Goal: Obtain resource: Download file/media

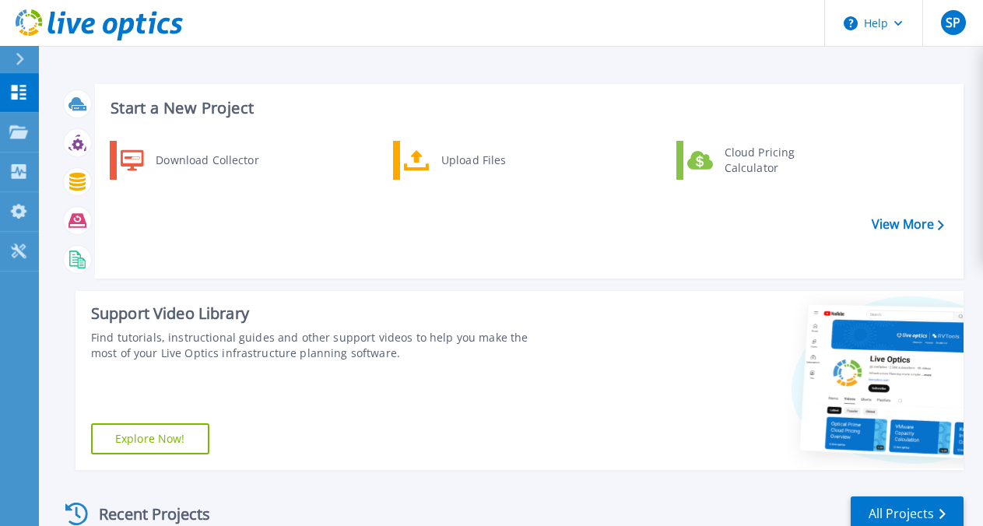
click at [486, 282] on div "Start a New Project Download Collector Upload Files Cloud Pricing Calculator Vi…" at bounding box center [512, 277] width 904 height 411
click at [490, 283] on div "Start a New Project Download Collector Upload Files Cloud Pricing Calculator Vi…" at bounding box center [512, 277] width 904 height 411
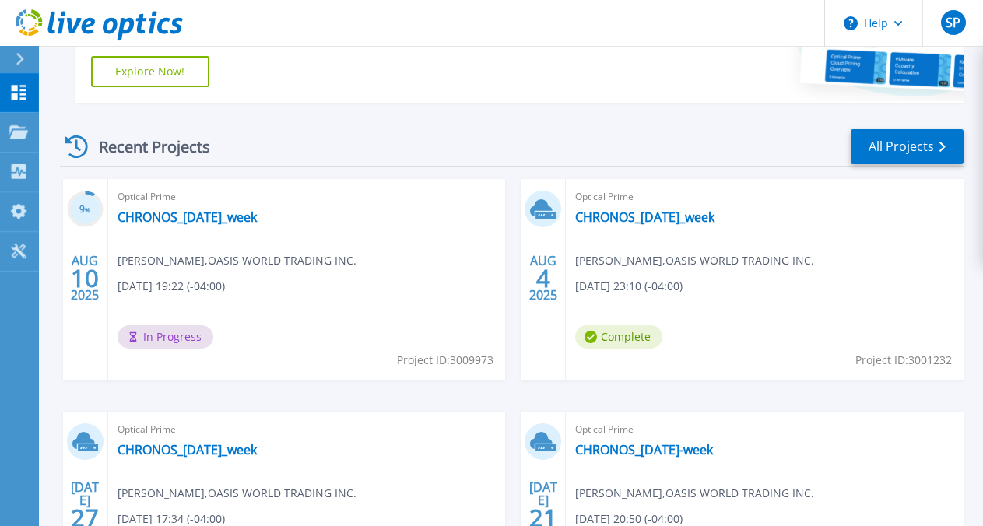
scroll to position [368, 0]
click at [566, 229] on div "Optical Prime CHRONOS_2025-08-04_week Steven Pang , OASIS WORLD TRADING INC. 08…" at bounding box center [765, 279] width 398 height 202
click at [575, 216] on link "CHRONOS_[DATE]_week" at bounding box center [644, 217] width 139 height 16
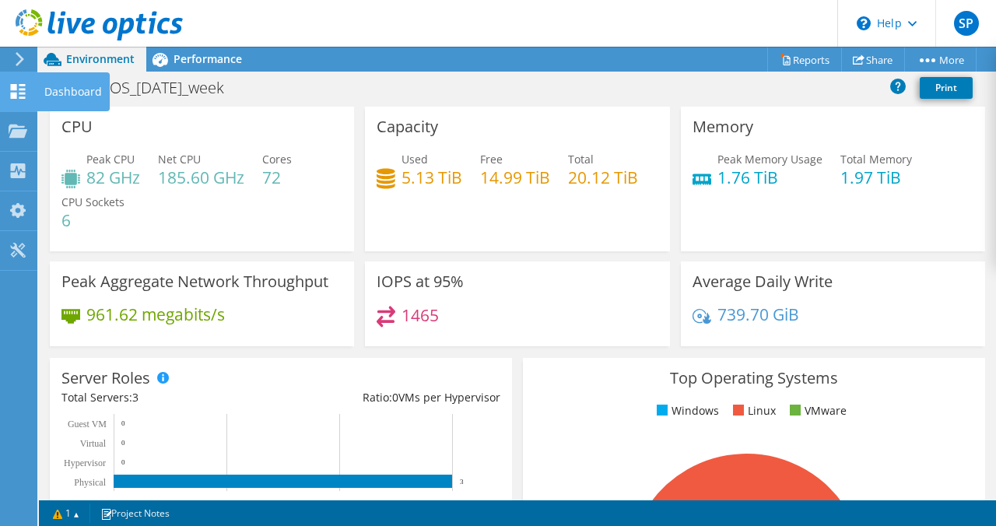
click at [72, 94] on div "Dashboard" at bounding box center [73, 91] width 73 height 39
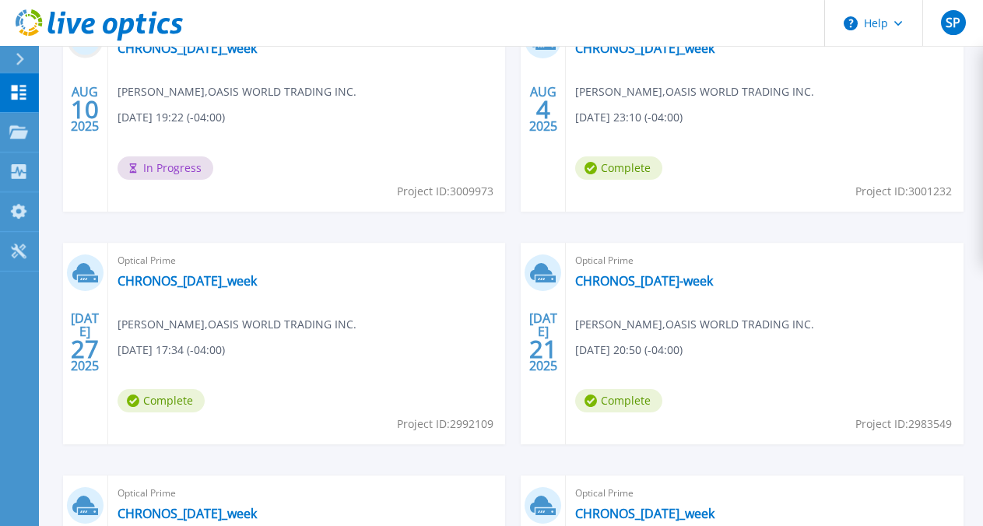
scroll to position [546, 0]
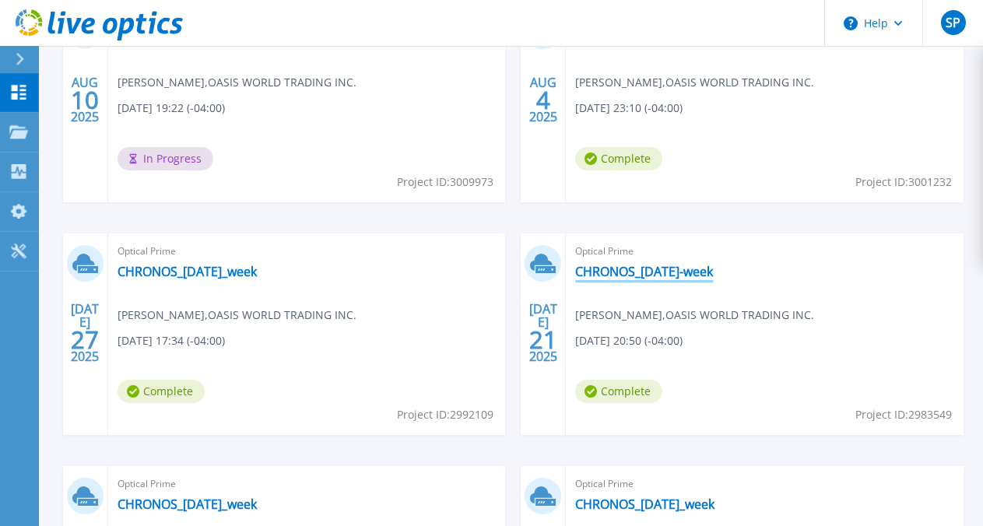
click at [575, 277] on link "CHRONOS_[DATE]-week" at bounding box center [644, 272] width 138 height 16
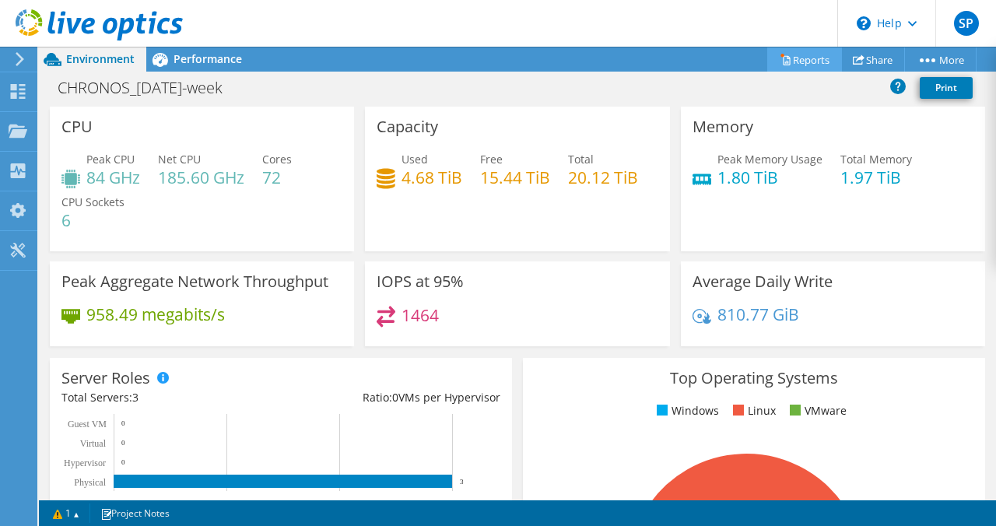
click at [794, 62] on link "Reports" at bounding box center [804, 59] width 75 height 24
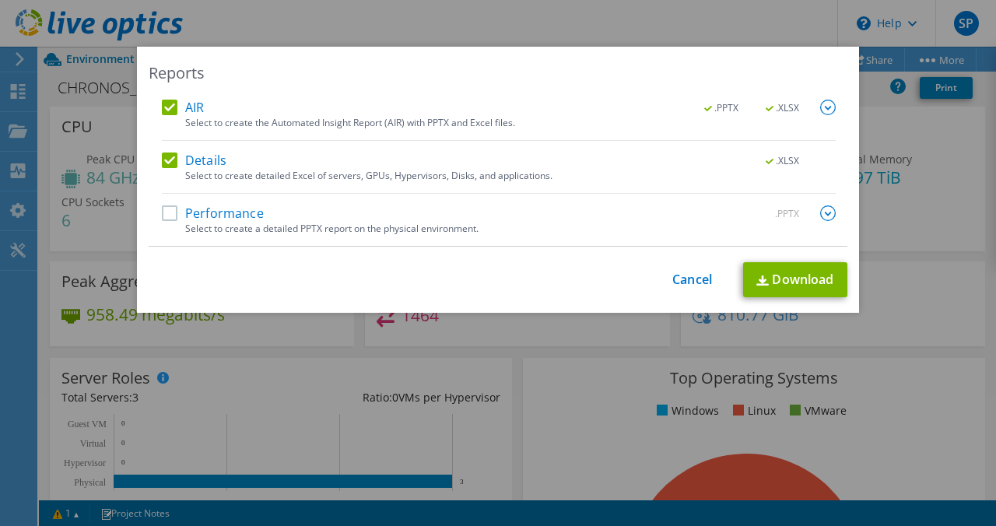
click at [169, 213] on label "Performance" at bounding box center [213, 213] width 102 height 16
click at [0, 0] on input "Performance" at bounding box center [0, 0] width 0 height 0
click at [167, 109] on label "AIR" at bounding box center [183, 108] width 42 height 16
click at [0, 0] on input "AIR" at bounding box center [0, 0] width 0 height 0
click at [820, 216] on img at bounding box center [828, 213] width 16 height 16
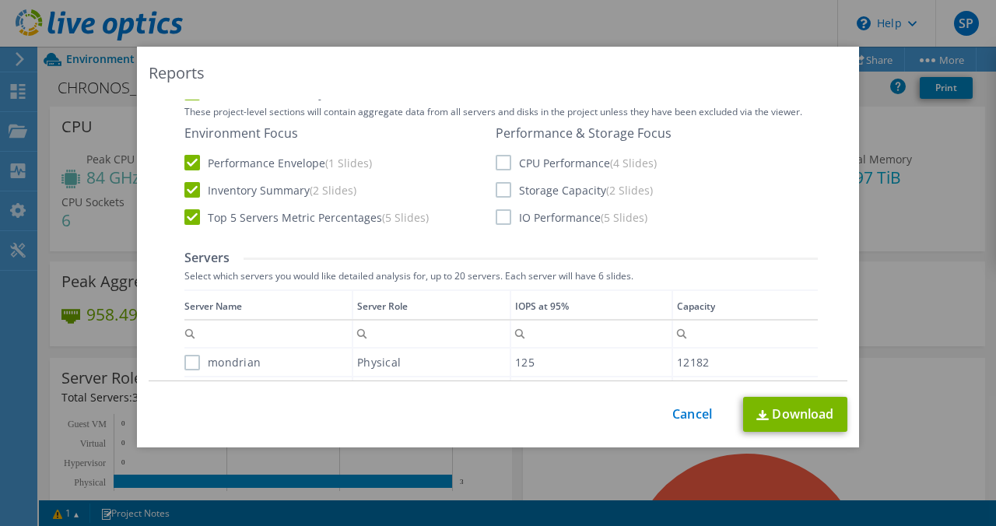
scroll to position [244, 0]
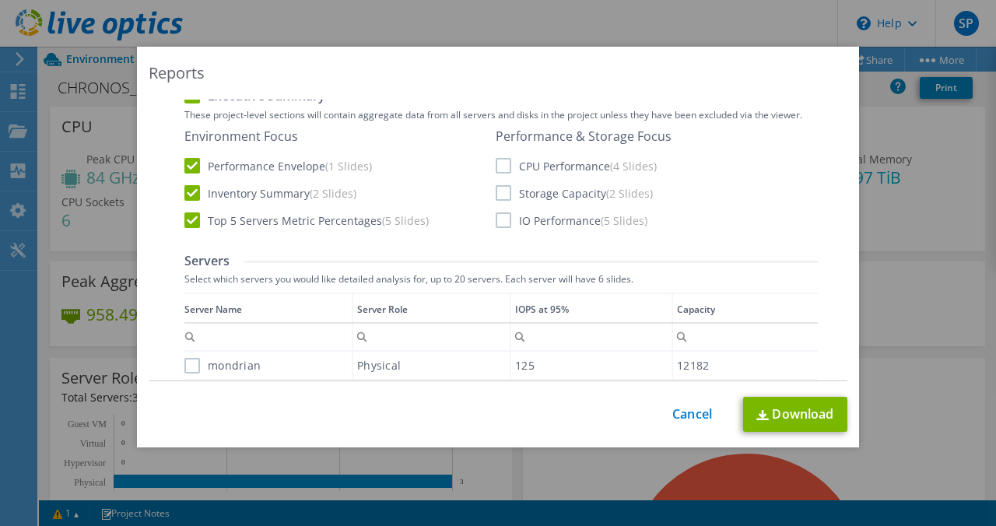
click at [496, 162] on label "CPU Performance (4 Slides)" at bounding box center [576, 166] width 161 height 16
click at [0, 0] on input "CPU Performance (4 Slides)" at bounding box center [0, 0] width 0 height 0
click at [497, 193] on label "Storage Capacity (2 Slides)" at bounding box center [574, 193] width 157 height 16
click at [0, 0] on input "Storage Capacity (2 Slides)" at bounding box center [0, 0] width 0 height 0
click at [498, 216] on label "IO Performance (5 Slides)" at bounding box center [572, 220] width 152 height 16
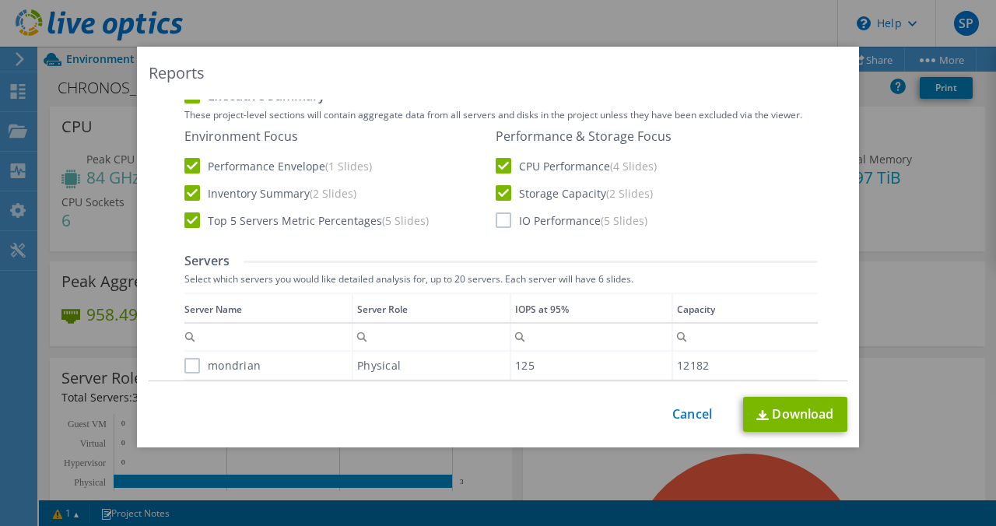
click at [0, 0] on input "IO Performance (5 Slides)" at bounding box center [0, 0] width 0 height 0
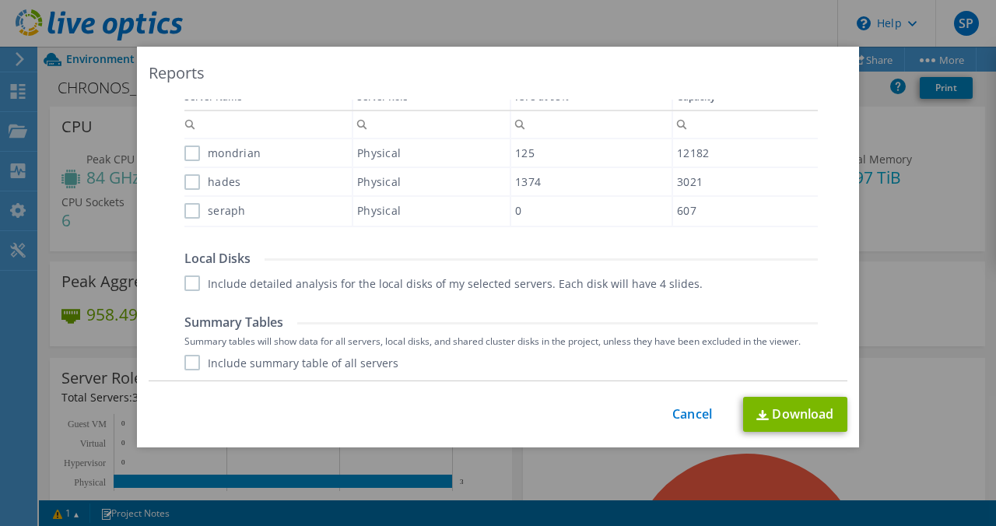
scroll to position [456, 0]
click at [187, 149] on label "mondrian" at bounding box center [222, 154] width 76 height 16
click at [0, 0] on input "mondrian" at bounding box center [0, 0] width 0 height 0
click at [184, 176] on label "hades" at bounding box center [212, 183] width 56 height 16
click at [0, 0] on input "hades" at bounding box center [0, 0] width 0 height 0
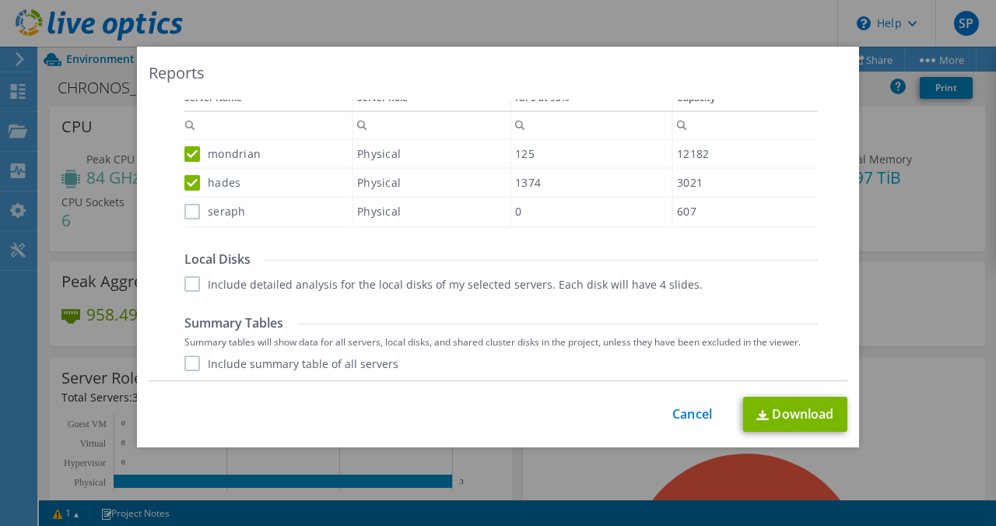
click at [184, 207] on label "seraph" at bounding box center [214, 212] width 61 height 16
click at [0, 0] on input "seraph" at bounding box center [0, 0] width 0 height 0
click at [184, 290] on label "Include detailed analysis for the local disks of my selected servers. Each disk…" at bounding box center [443, 284] width 518 height 16
click at [0, 0] on input "Include detailed analysis for the local disks of my selected servers. Each disk…" at bounding box center [0, 0] width 0 height 0
click at [191, 363] on label "Include summary table of all servers" at bounding box center [291, 364] width 214 height 16
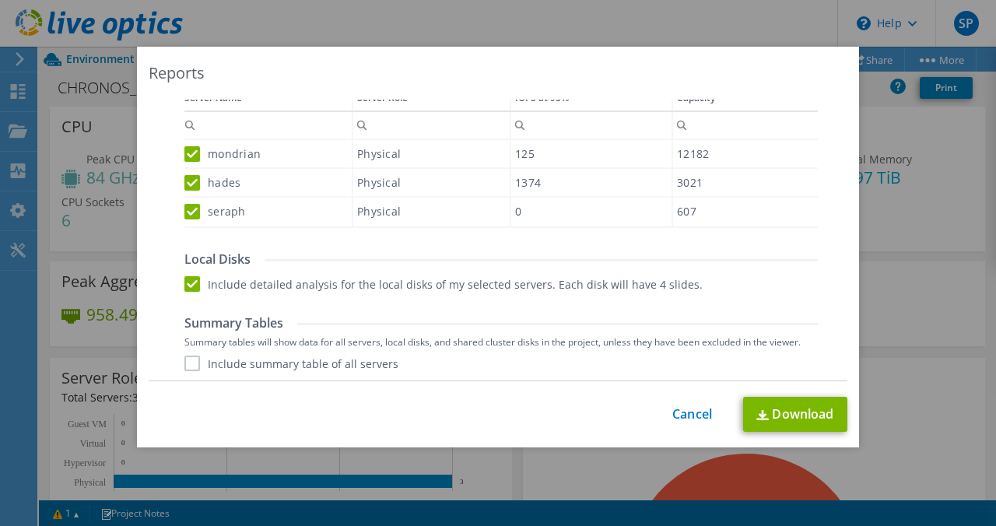
click at [0, 0] on input "Include summary table of all servers" at bounding box center [0, 0] width 0 height 0
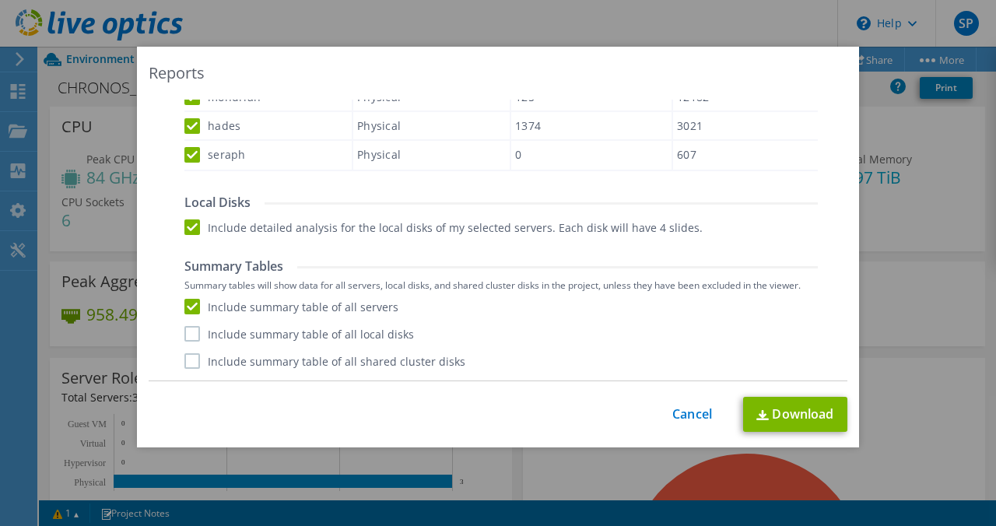
click at [185, 334] on label "Include summary table of all local disks" at bounding box center [299, 334] width 230 height 16
click at [0, 0] on input "Include summary table of all local disks" at bounding box center [0, 0] width 0 height 0
click at [186, 367] on label "Include summary table of all shared cluster disks" at bounding box center [324, 361] width 281 height 16
click at [0, 0] on input "Include summary table of all shared cluster disks" at bounding box center [0, 0] width 0 height 0
click at [813, 413] on link "Download" at bounding box center [795, 414] width 104 height 35
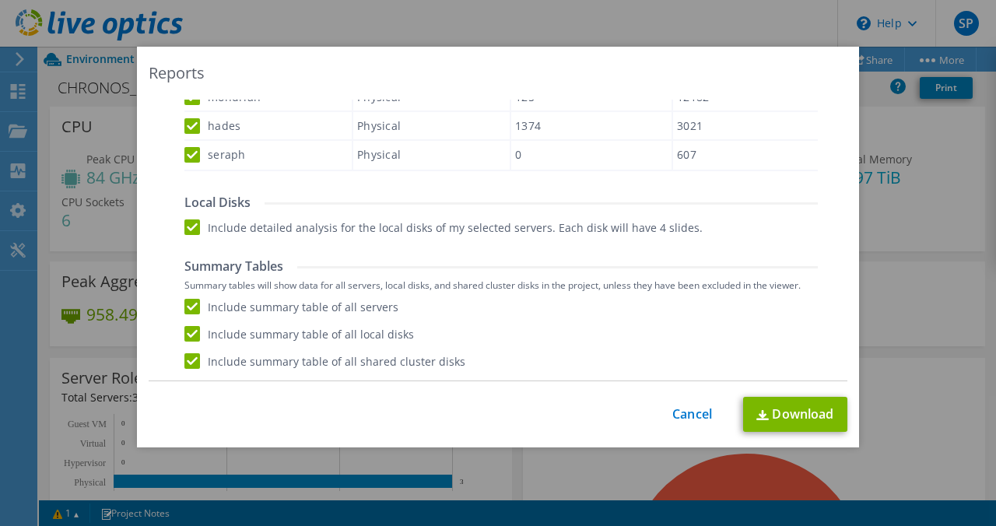
click at [904, 240] on div "Reports AIR .PPTX .XLSX Select to create the Automated Insight Report (AIR) wit…" at bounding box center [498, 263] width 996 height 433
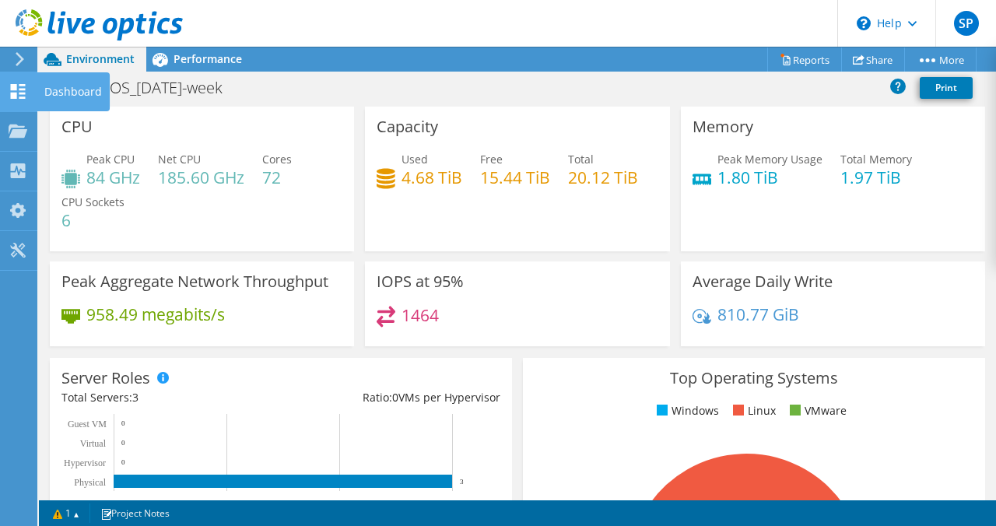
click at [12, 91] on icon at bounding box center [18, 91] width 19 height 15
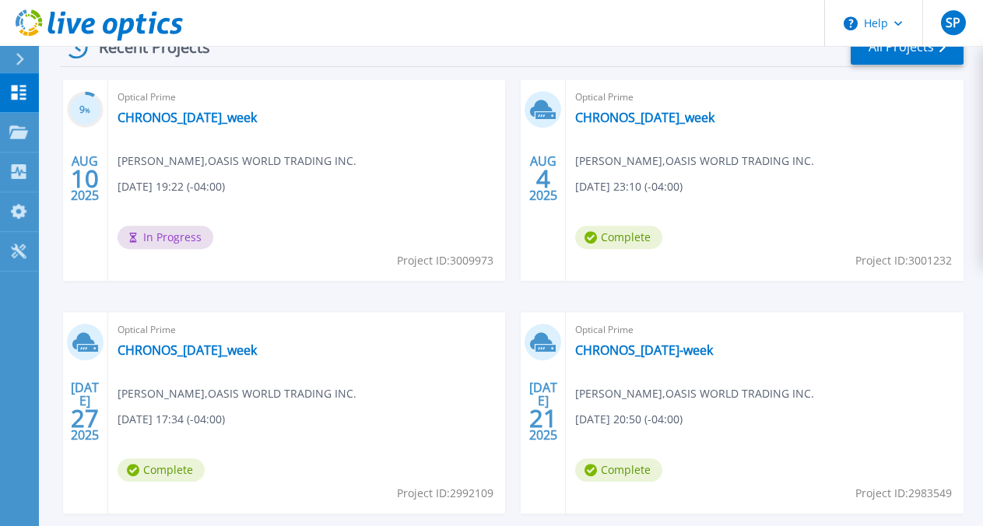
scroll to position [442, 0]
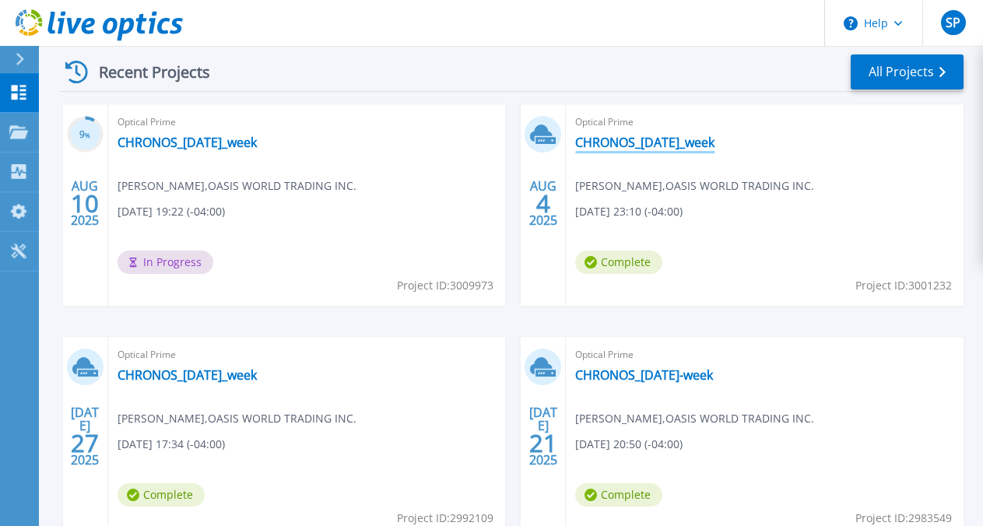
click at [575, 145] on link "CHRONOS_[DATE]_week" at bounding box center [644, 143] width 139 height 16
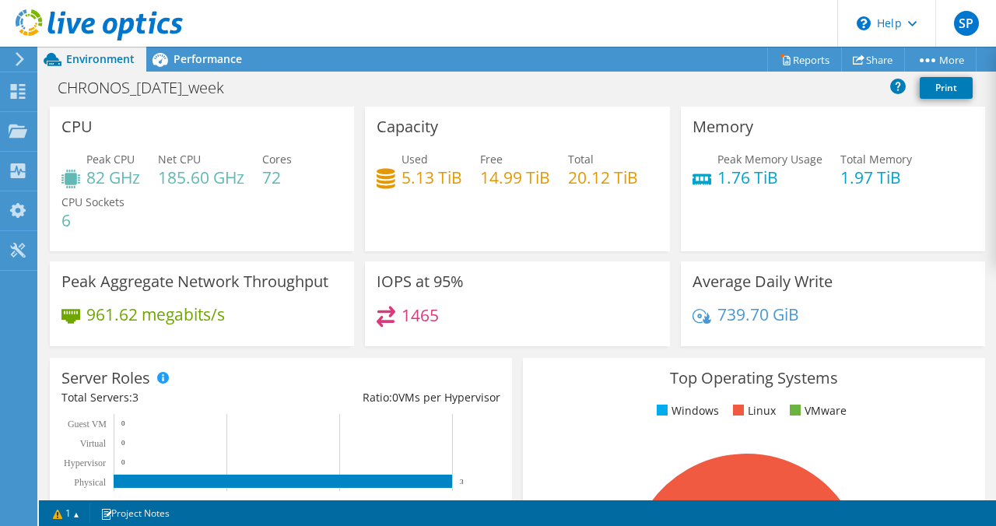
click at [785, 72] on div "CHRONOS_2025-08-04_week Print" at bounding box center [517, 89] width 957 height 35
click at [788, 65] on link "Reports" at bounding box center [804, 59] width 75 height 24
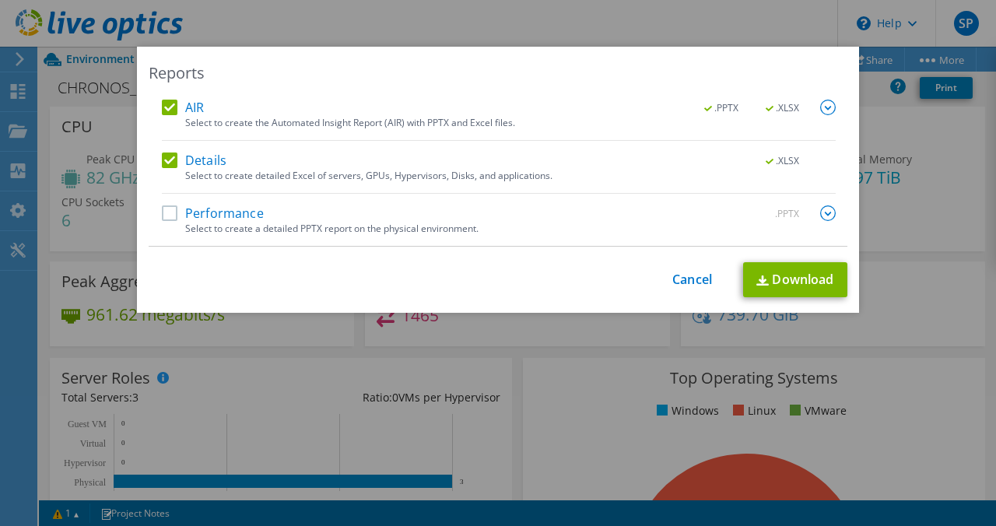
click at [164, 210] on label "Performance" at bounding box center [213, 213] width 102 height 16
click at [0, 0] on input "Performance" at bounding box center [0, 0] width 0 height 0
click at [163, 114] on label "AIR" at bounding box center [183, 108] width 42 height 16
click at [0, 0] on input "AIR" at bounding box center [0, 0] width 0 height 0
click at [827, 210] on img at bounding box center [828, 213] width 16 height 16
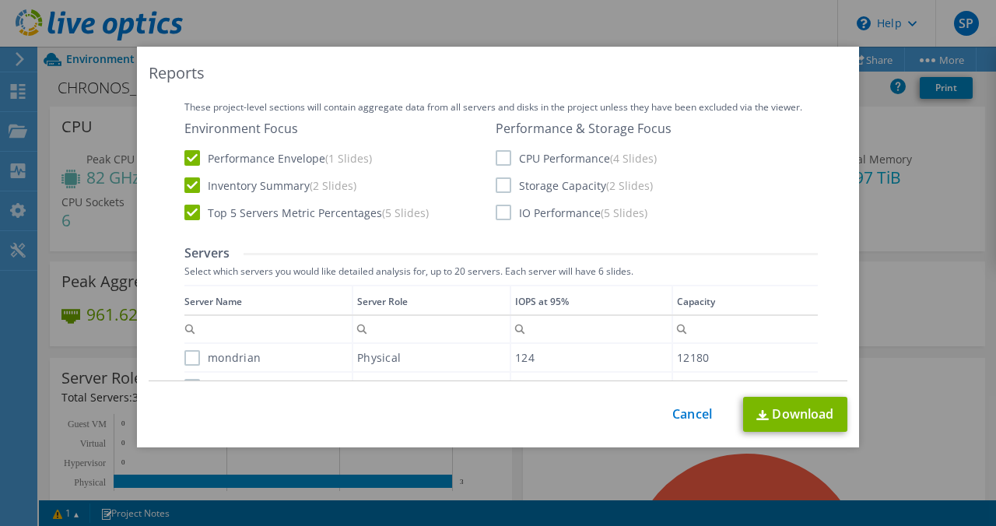
scroll to position [251, 0]
click at [505, 158] on label "CPU Performance (4 Slides)" at bounding box center [576, 160] width 161 height 16
click at [0, 0] on input "CPU Performance (4 Slides)" at bounding box center [0, 0] width 0 height 0
click at [498, 187] on label "Storage Capacity (2 Slides)" at bounding box center [574, 187] width 157 height 16
click at [0, 0] on input "Storage Capacity (2 Slides)" at bounding box center [0, 0] width 0 height 0
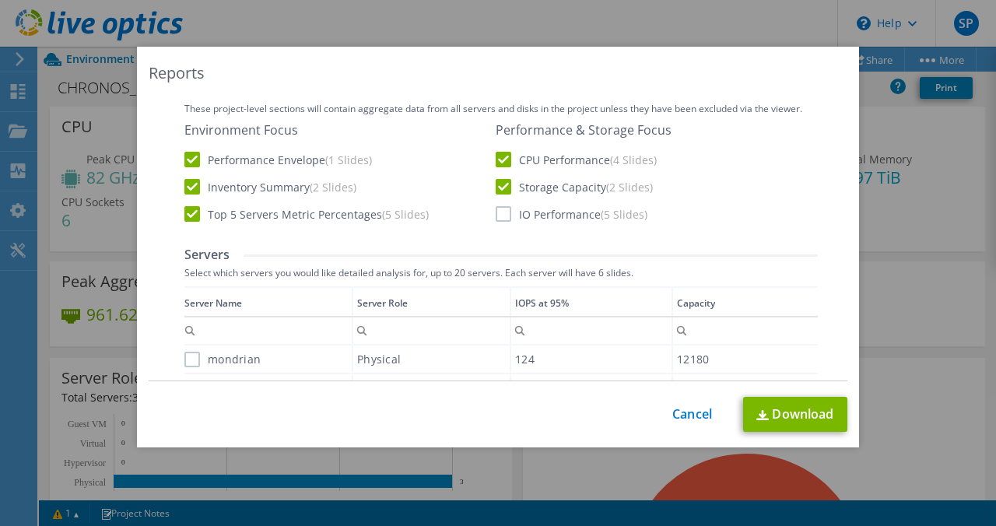
click at [498, 206] on label "IO Performance (5 Slides)" at bounding box center [572, 214] width 152 height 16
click at [0, 0] on input "IO Performance (5 Slides)" at bounding box center [0, 0] width 0 height 0
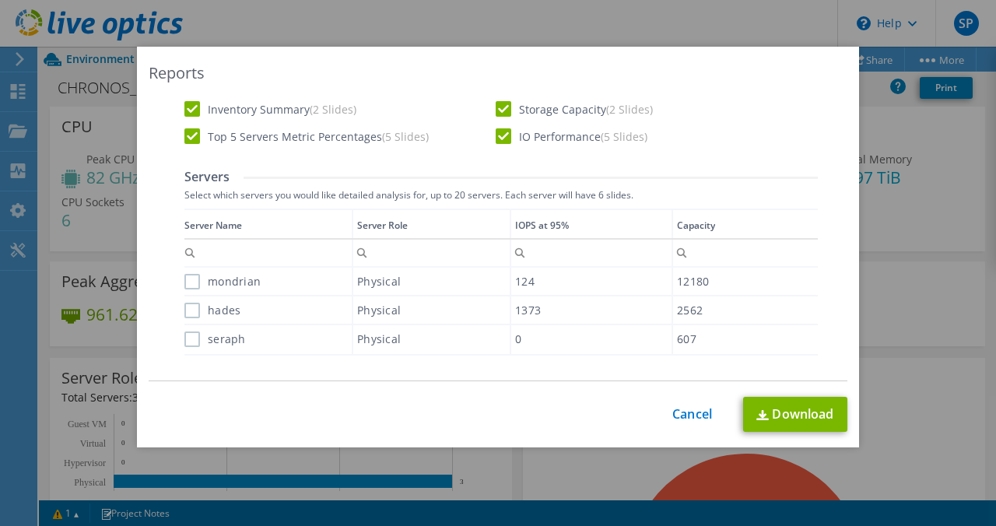
scroll to position [442, 0]
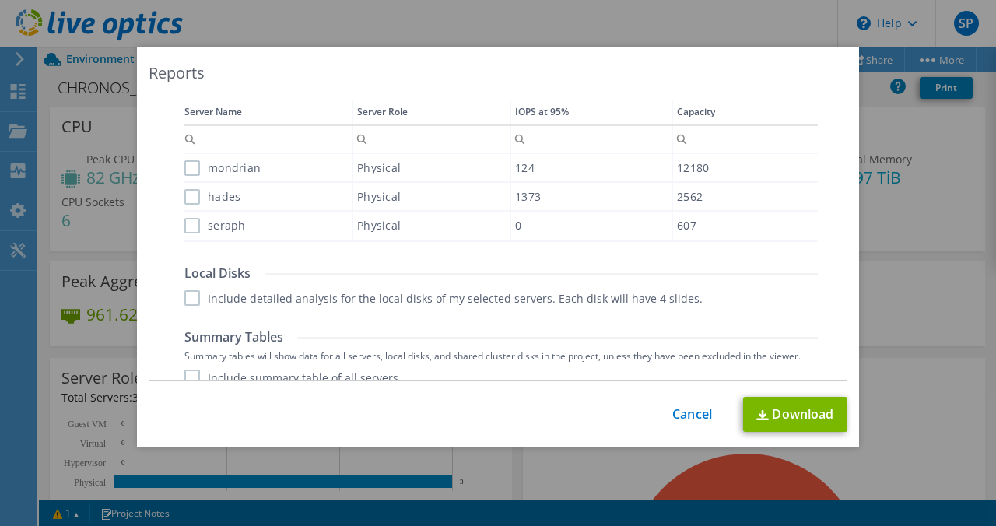
click at [184, 163] on label "mondrian" at bounding box center [222, 168] width 76 height 16
click at [0, 0] on input "mondrian" at bounding box center [0, 0] width 0 height 0
click at [184, 193] on label "hades" at bounding box center [212, 197] width 56 height 16
click at [0, 0] on input "hades" at bounding box center [0, 0] width 0 height 0
click at [184, 227] on label "seraph" at bounding box center [214, 226] width 61 height 16
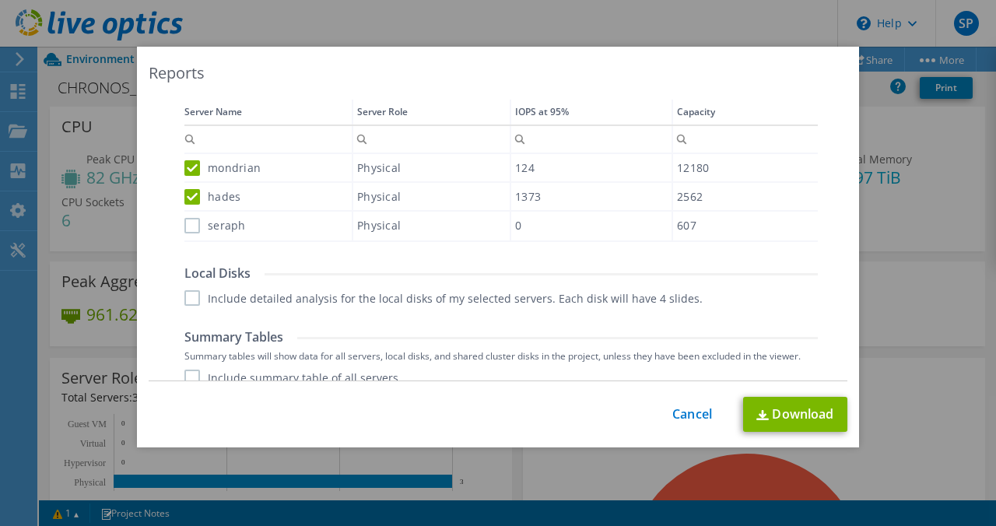
click at [0, 0] on input "seraph" at bounding box center [0, 0] width 0 height 0
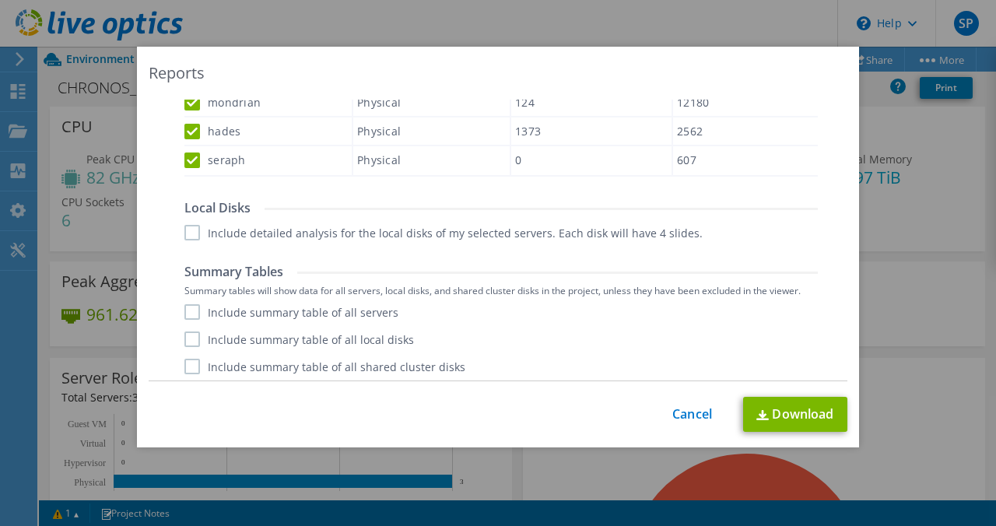
scroll to position [513, 0]
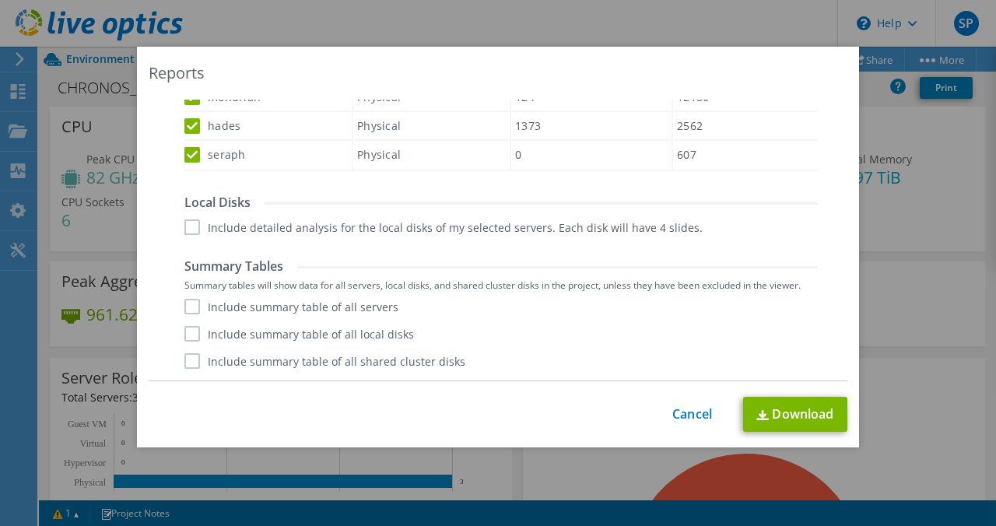
click at [186, 228] on label "Include detailed analysis for the local disks of my selected servers. Each disk…" at bounding box center [443, 227] width 518 height 16
click at [0, 0] on input "Include detailed analysis for the local disks of my selected servers. Each disk…" at bounding box center [0, 0] width 0 height 0
click at [184, 311] on label "Include summary table of all servers" at bounding box center [291, 307] width 214 height 16
click at [0, 0] on input "Include summary table of all servers" at bounding box center [0, 0] width 0 height 0
click at [184, 336] on label "Include summary table of all local disks" at bounding box center [299, 334] width 230 height 16
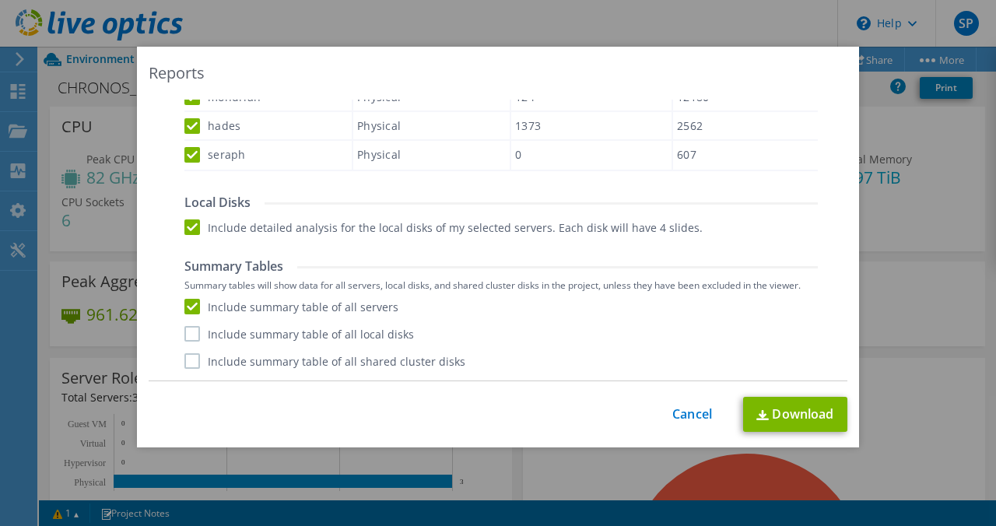
click at [0, 0] on input "Include summary table of all local disks" at bounding box center [0, 0] width 0 height 0
click at [185, 356] on label "Include summary table of all shared cluster disks" at bounding box center [324, 361] width 281 height 16
click at [0, 0] on input "Include summary table of all shared cluster disks" at bounding box center [0, 0] width 0 height 0
click at [753, 405] on link "Download" at bounding box center [795, 414] width 104 height 35
click at [913, 334] on div "Reports AIR .PPTX .XLSX Select to create the Automated Insight Report (AIR) wit…" at bounding box center [498, 263] width 996 height 433
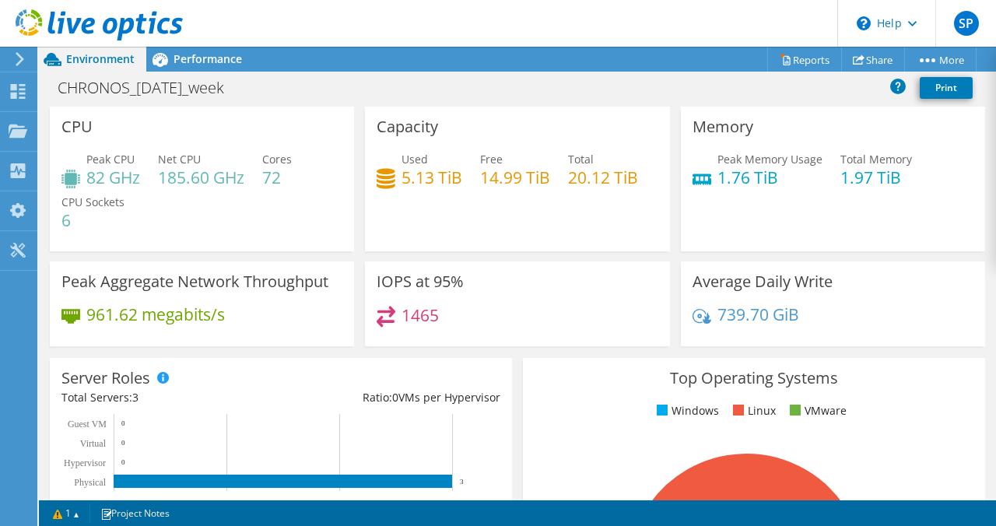
click at [111, 30] on icon at bounding box center [99, 25] width 167 height 32
click at [796, 63] on link "Reports" at bounding box center [804, 59] width 75 height 24
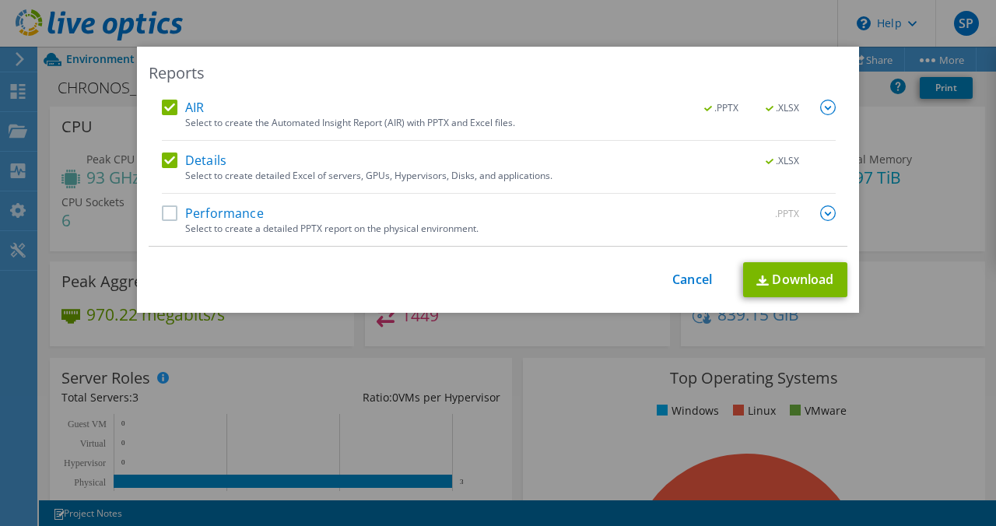
click at [166, 213] on label "Performance" at bounding box center [213, 213] width 102 height 16
click at [0, 0] on input "Performance" at bounding box center [0, 0] width 0 height 0
click at [166, 107] on label "AIR" at bounding box center [183, 108] width 42 height 16
click at [0, 0] on input "AIR" at bounding box center [0, 0] width 0 height 0
click at [820, 214] on img at bounding box center [828, 213] width 16 height 16
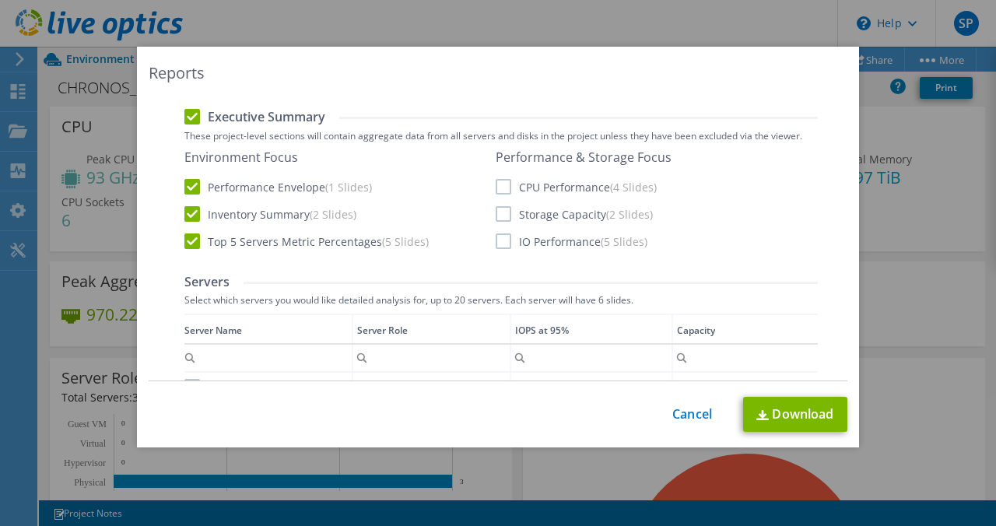
scroll to position [228, 0]
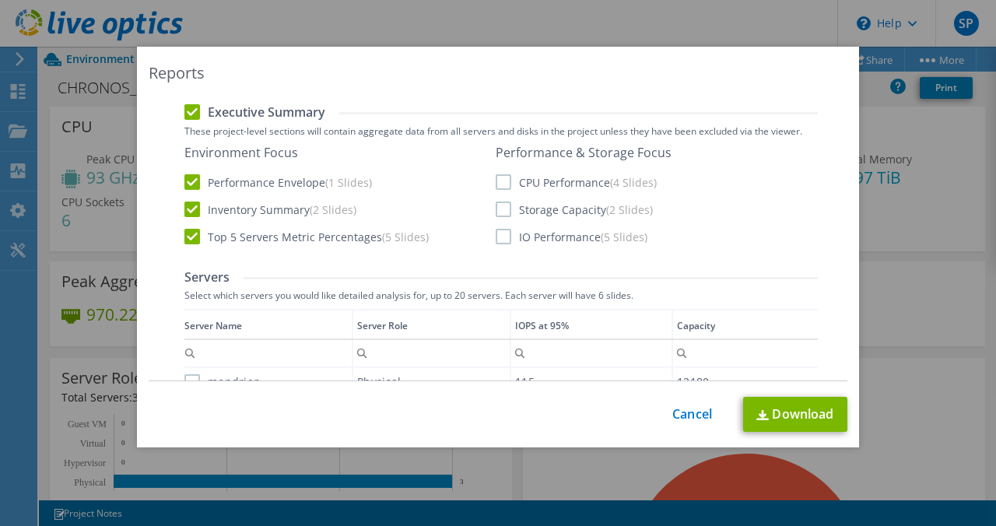
click at [500, 180] on label "CPU Performance (4 Slides)" at bounding box center [576, 182] width 161 height 16
click at [0, 0] on input "CPU Performance (4 Slides)" at bounding box center [0, 0] width 0 height 0
click at [499, 216] on label "Storage Capacity (2 Slides)" at bounding box center [574, 210] width 157 height 16
click at [0, 0] on input "Storage Capacity (2 Slides)" at bounding box center [0, 0] width 0 height 0
click at [501, 233] on label "IO Performance (5 Slides)" at bounding box center [572, 237] width 152 height 16
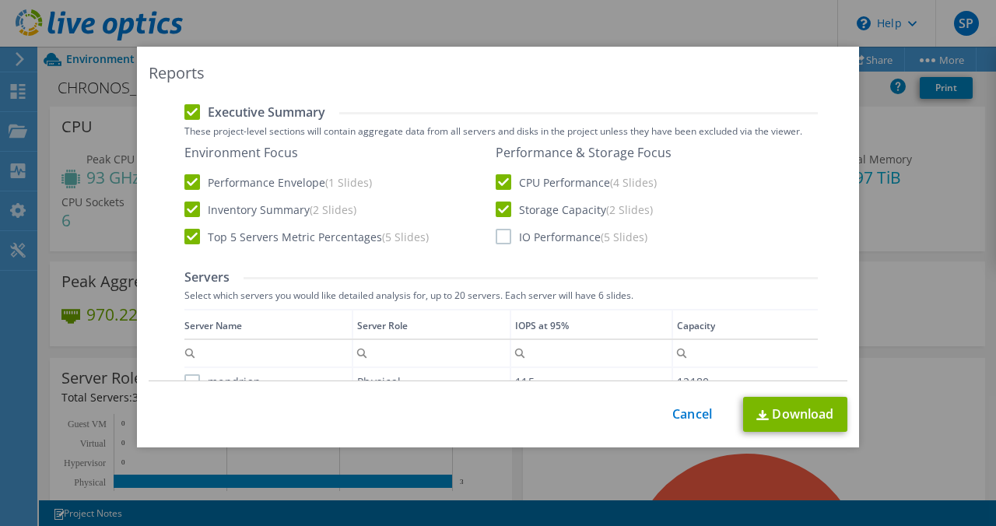
click at [0, 0] on input "IO Performance (5 Slides)" at bounding box center [0, 0] width 0 height 0
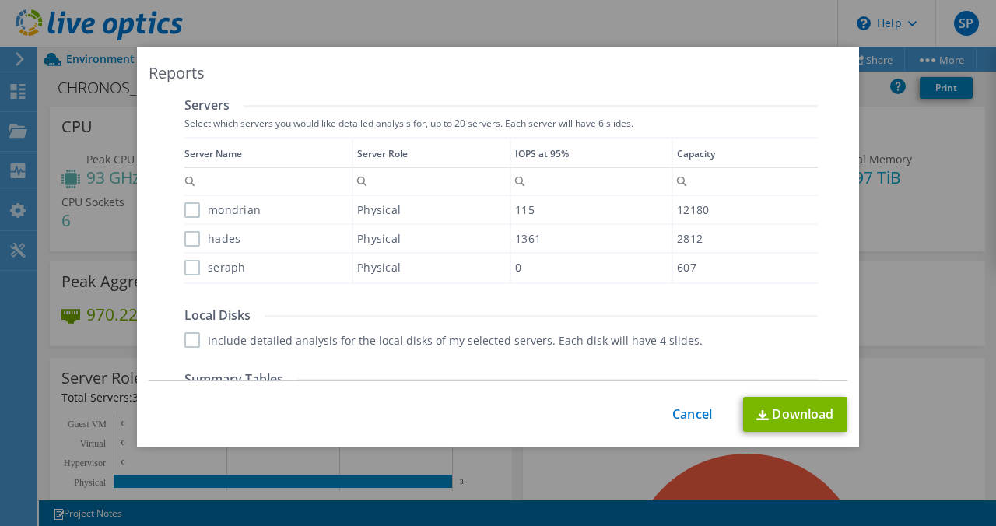
scroll to position [402, 0]
click at [190, 211] on label "mondrian" at bounding box center [222, 208] width 76 height 16
click at [0, 0] on input "mondrian" at bounding box center [0, 0] width 0 height 0
click at [190, 234] on label "hades" at bounding box center [212, 237] width 56 height 16
click at [0, 0] on input "hades" at bounding box center [0, 0] width 0 height 0
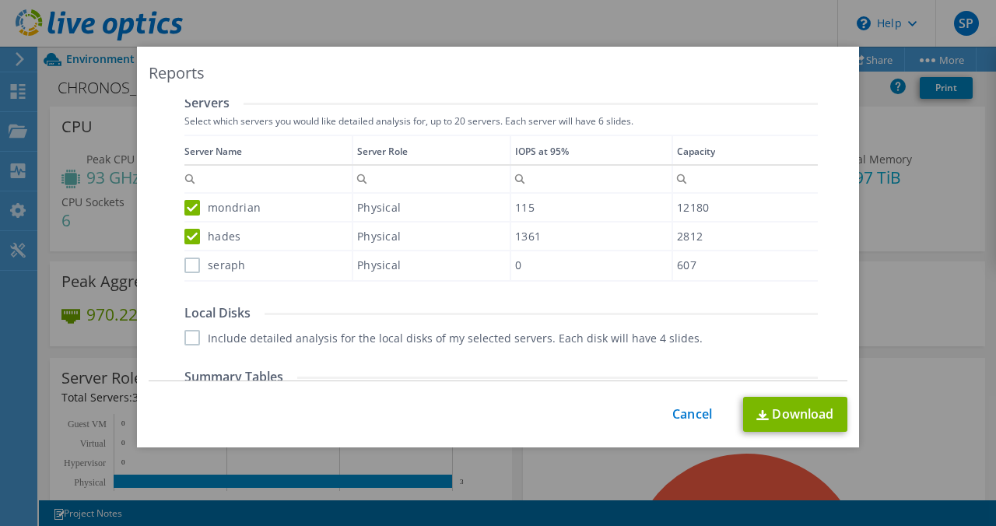
click at [189, 261] on label "seraph" at bounding box center [214, 266] width 61 height 16
click at [0, 0] on input "seraph" at bounding box center [0, 0] width 0 height 0
click at [188, 343] on label "Include detailed analysis for the local disks of my selected servers. Each disk…" at bounding box center [443, 338] width 518 height 16
click at [0, 0] on input "Include detailed analysis for the local disks of my selected servers. Each disk…" at bounding box center [0, 0] width 0 height 0
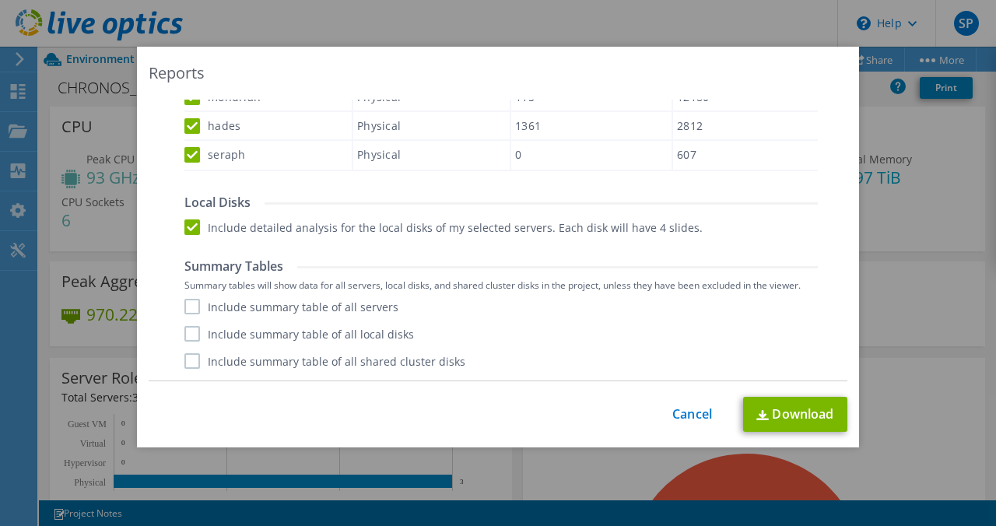
click at [191, 312] on label "Include summary table of all servers" at bounding box center [291, 307] width 214 height 16
click at [0, 0] on input "Include summary table of all servers" at bounding box center [0, 0] width 0 height 0
click at [186, 326] on label "Include summary table of all local disks" at bounding box center [299, 334] width 230 height 16
click at [0, 0] on input "Include summary table of all local disks" at bounding box center [0, 0] width 0 height 0
click at [186, 363] on label "Include summary table of all shared cluster disks" at bounding box center [324, 361] width 281 height 16
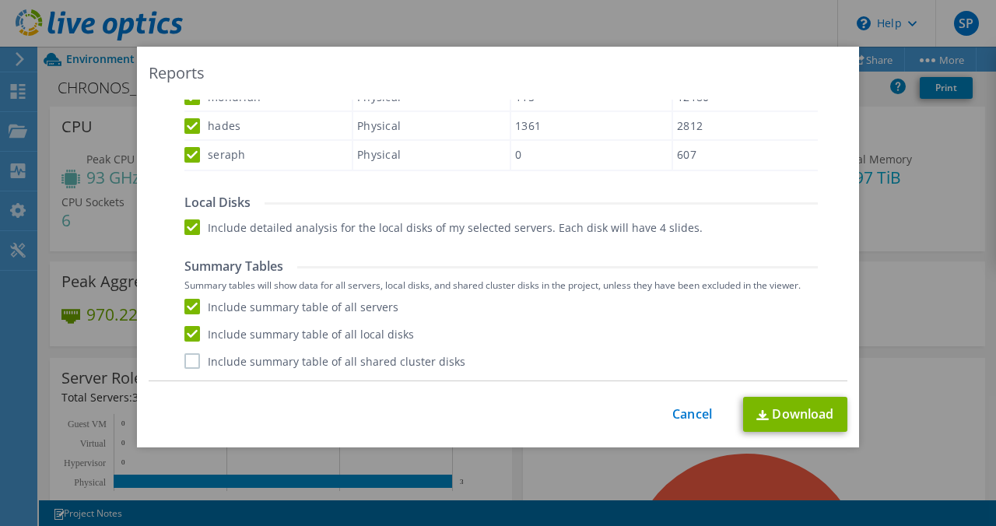
click at [0, 0] on input "Include summary table of all shared cluster disks" at bounding box center [0, 0] width 0 height 0
click at [767, 408] on link "Download" at bounding box center [795, 414] width 104 height 35
